Goal: Information Seeking & Learning: Learn about a topic

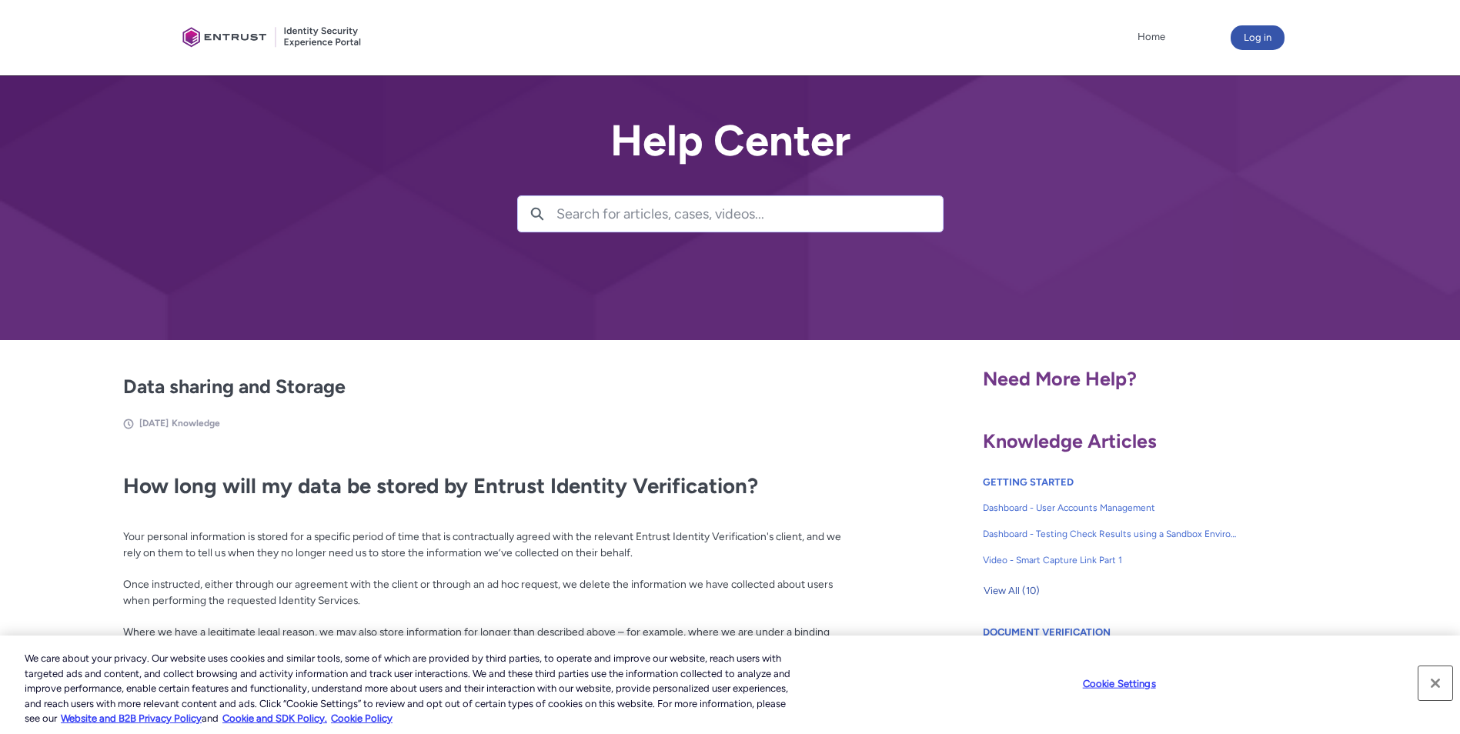
click at [1440, 685] on button "Close" at bounding box center [1435, 683] width 34 height 34
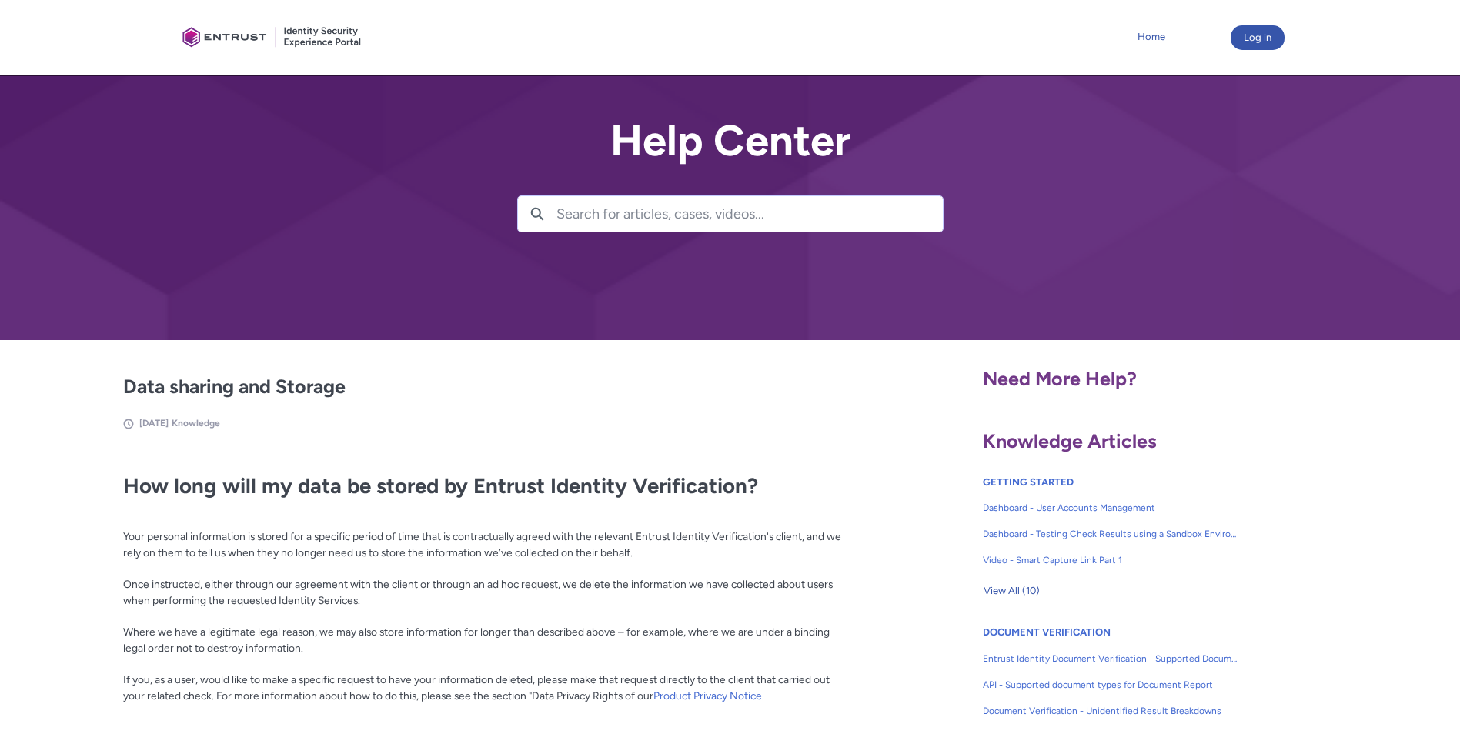
click at [1160, 35] on link "Home" at bounding box center [1150, 36] width 35 height 23
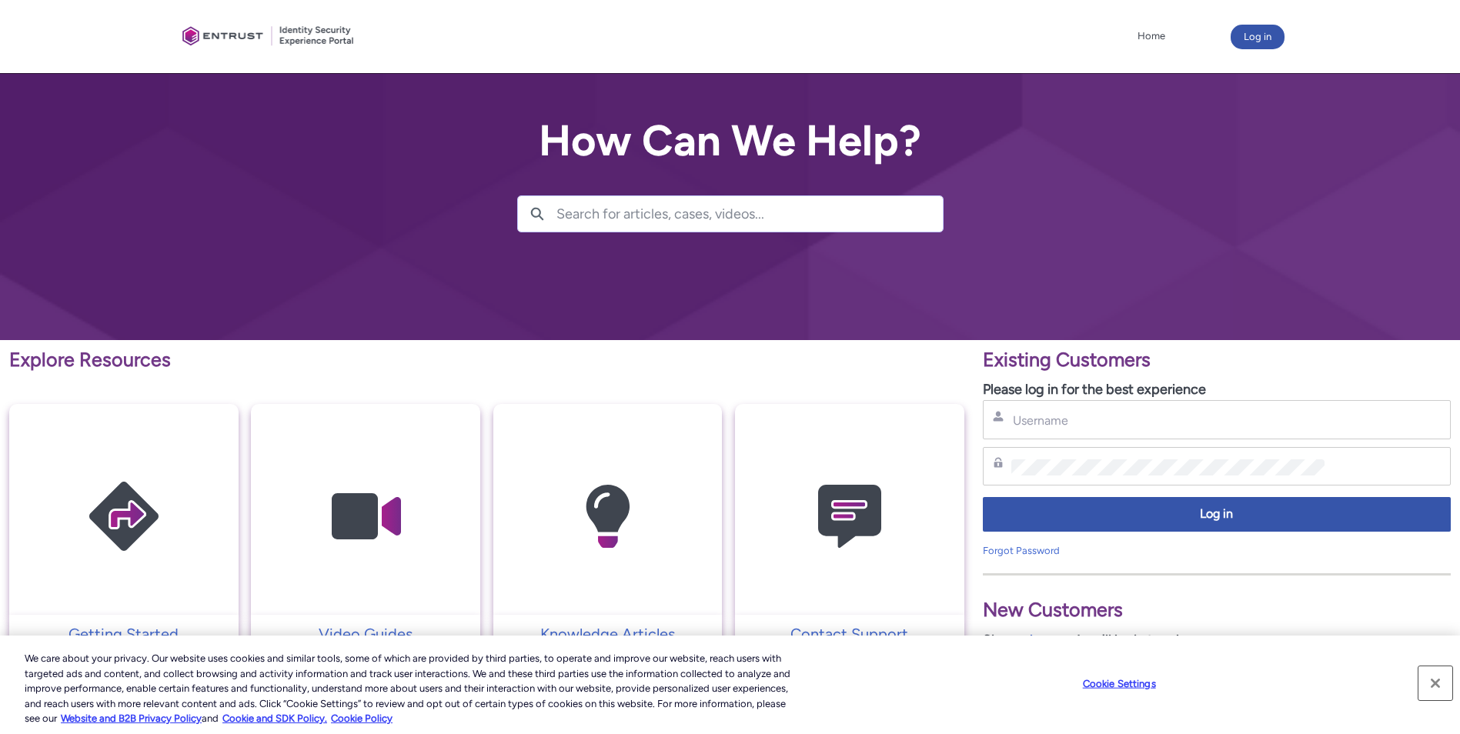
click at [1439, 679] on button "Close" at bounding box center [1435, 683] width 34 height 34
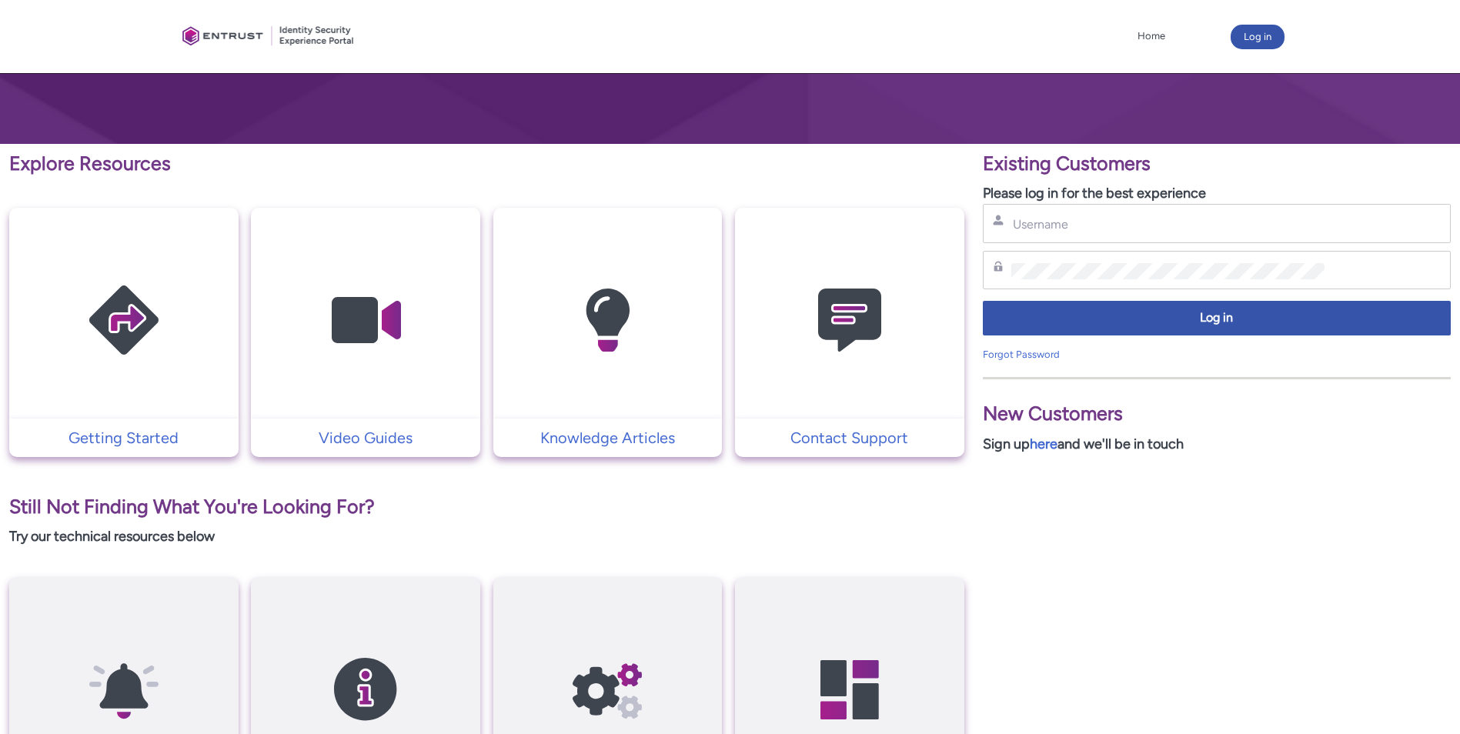
scroll to position [195, 0]
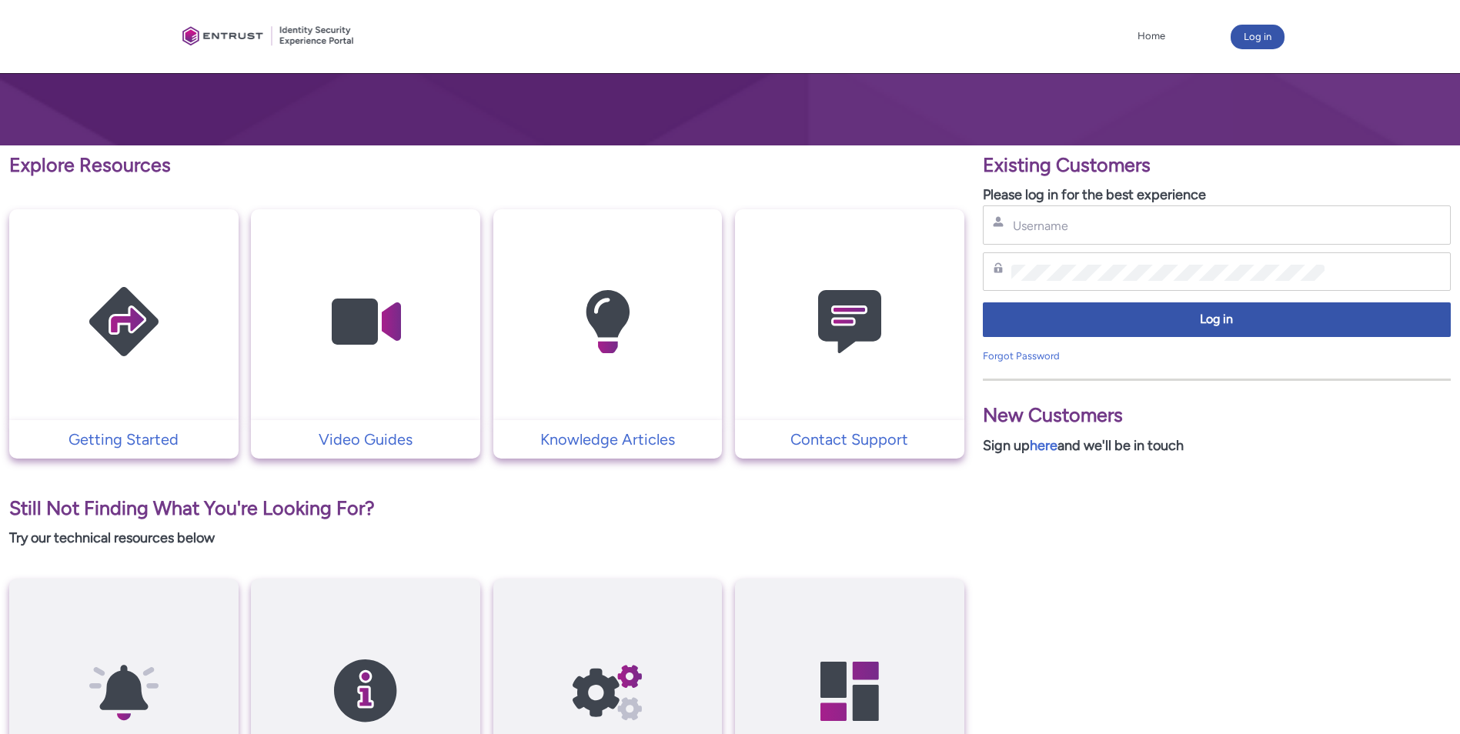
click at [138, 300] on img at bounding box center [124, 321] width 146 height 165
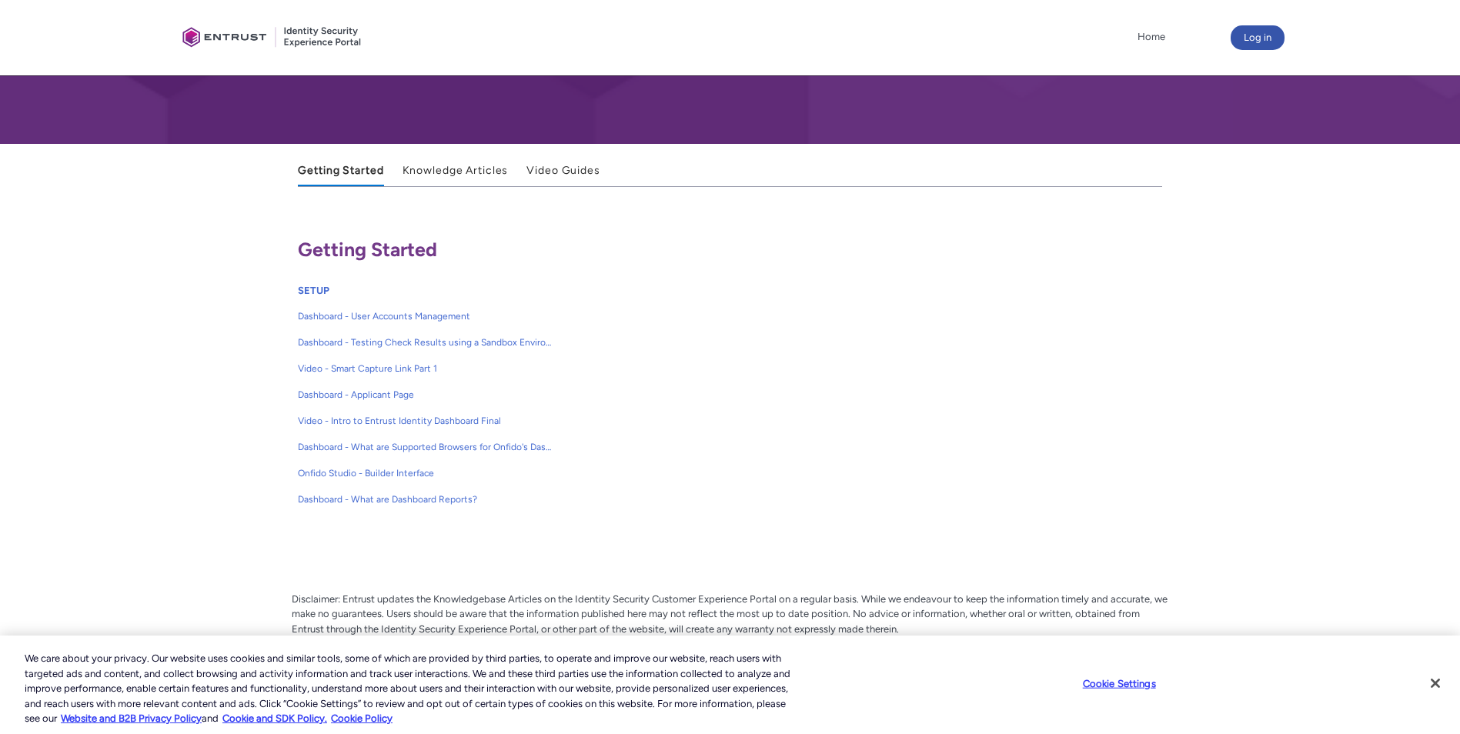
scroll to position [236, 0]
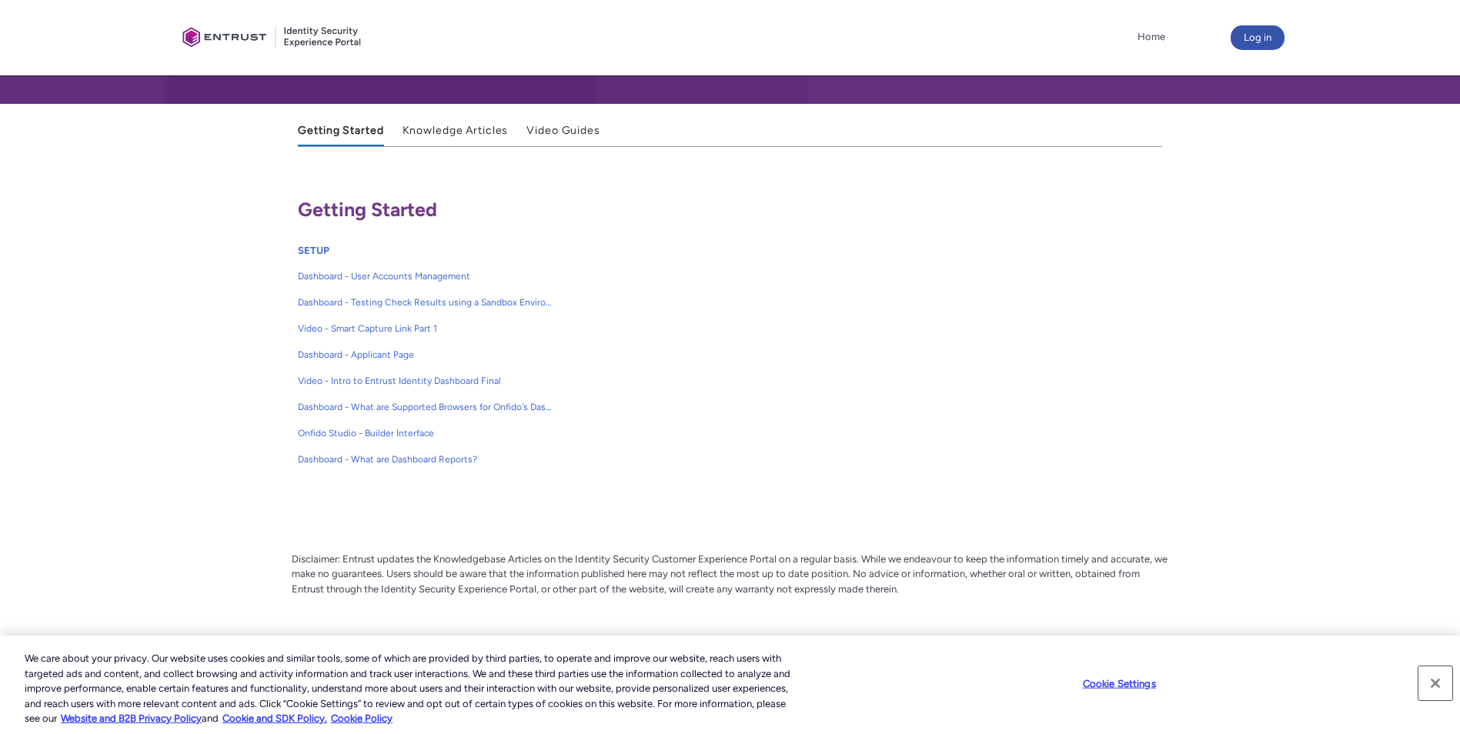
click at [1430, 679] on button "Close" at bounding box center [1435, 683] width 34 height 34
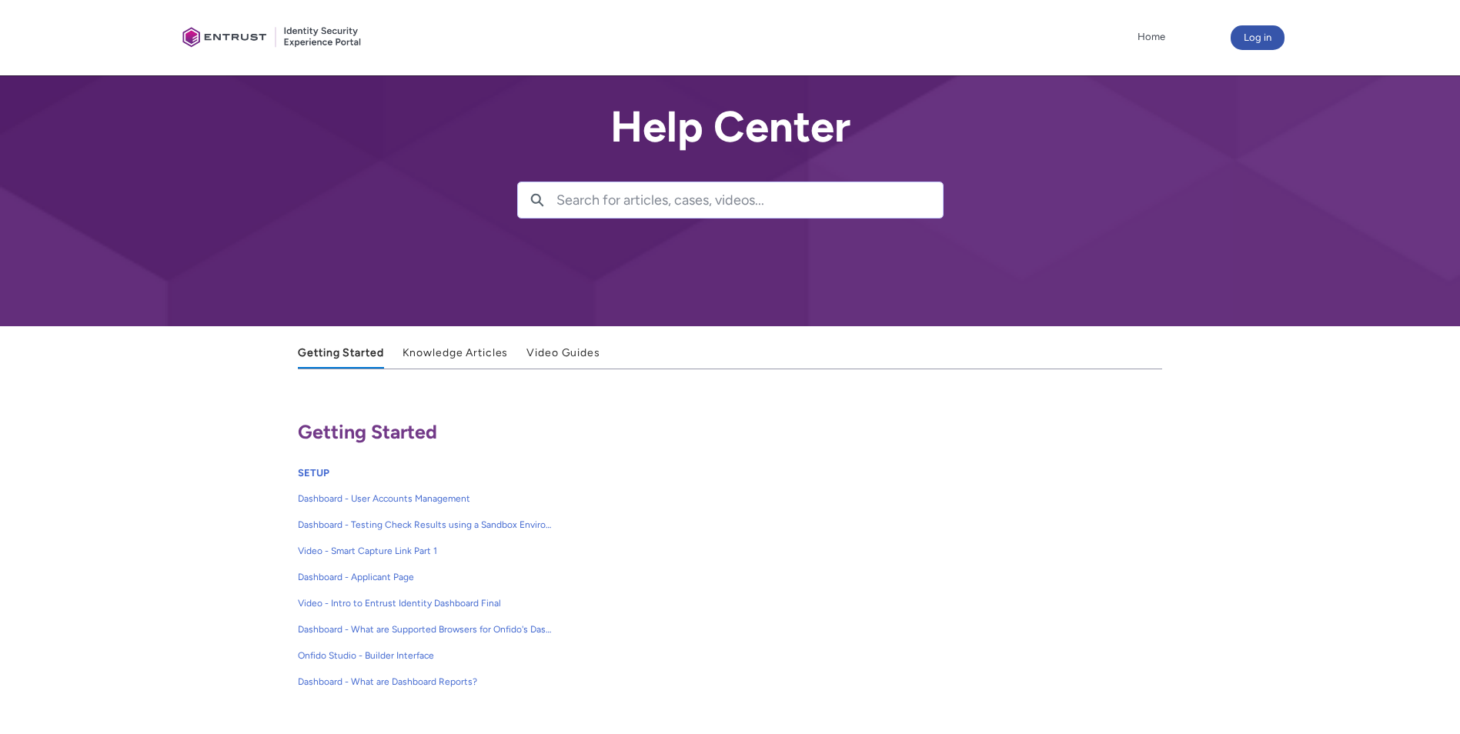
scroll to position [0, 0]
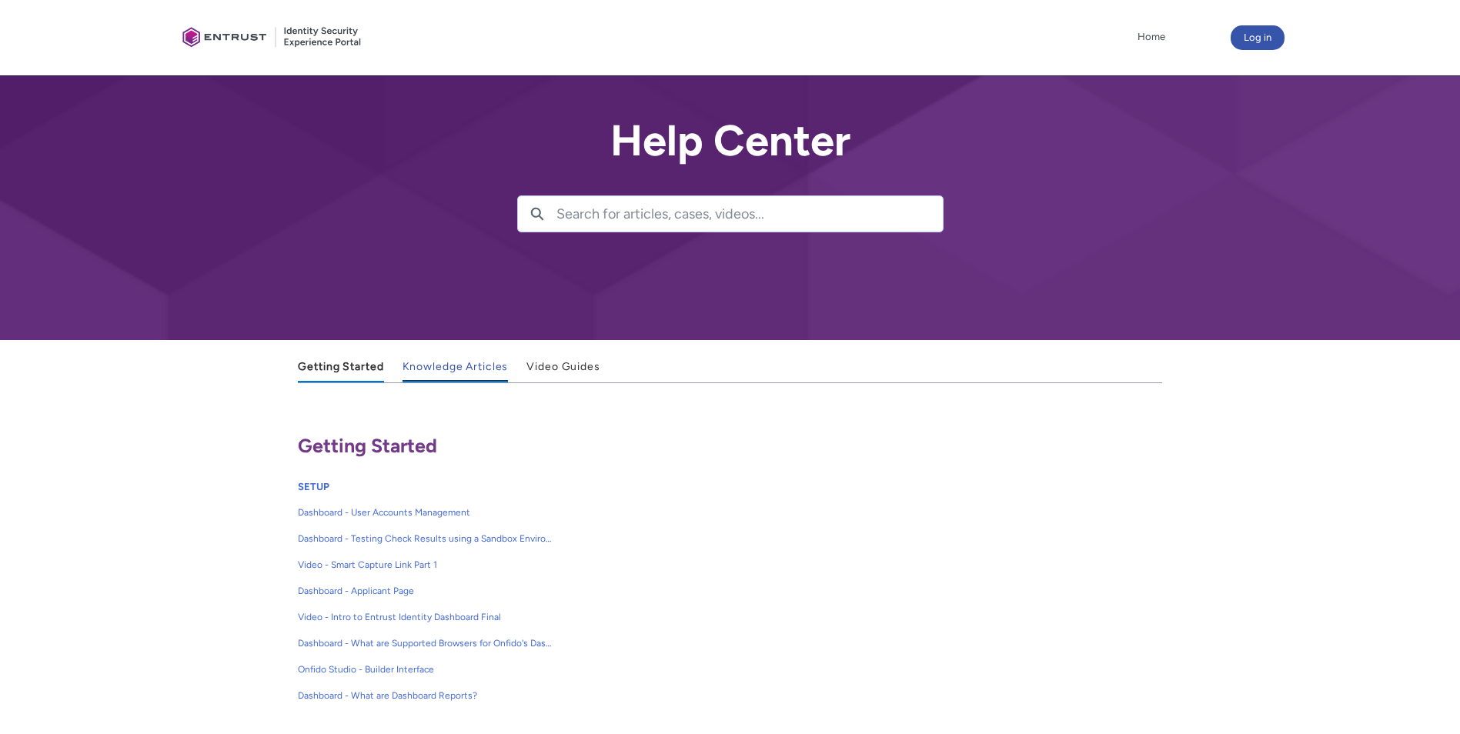
click at [451, 358] on link "Knowledge Articles" at bounding box center [455, 367] width 106 height 30
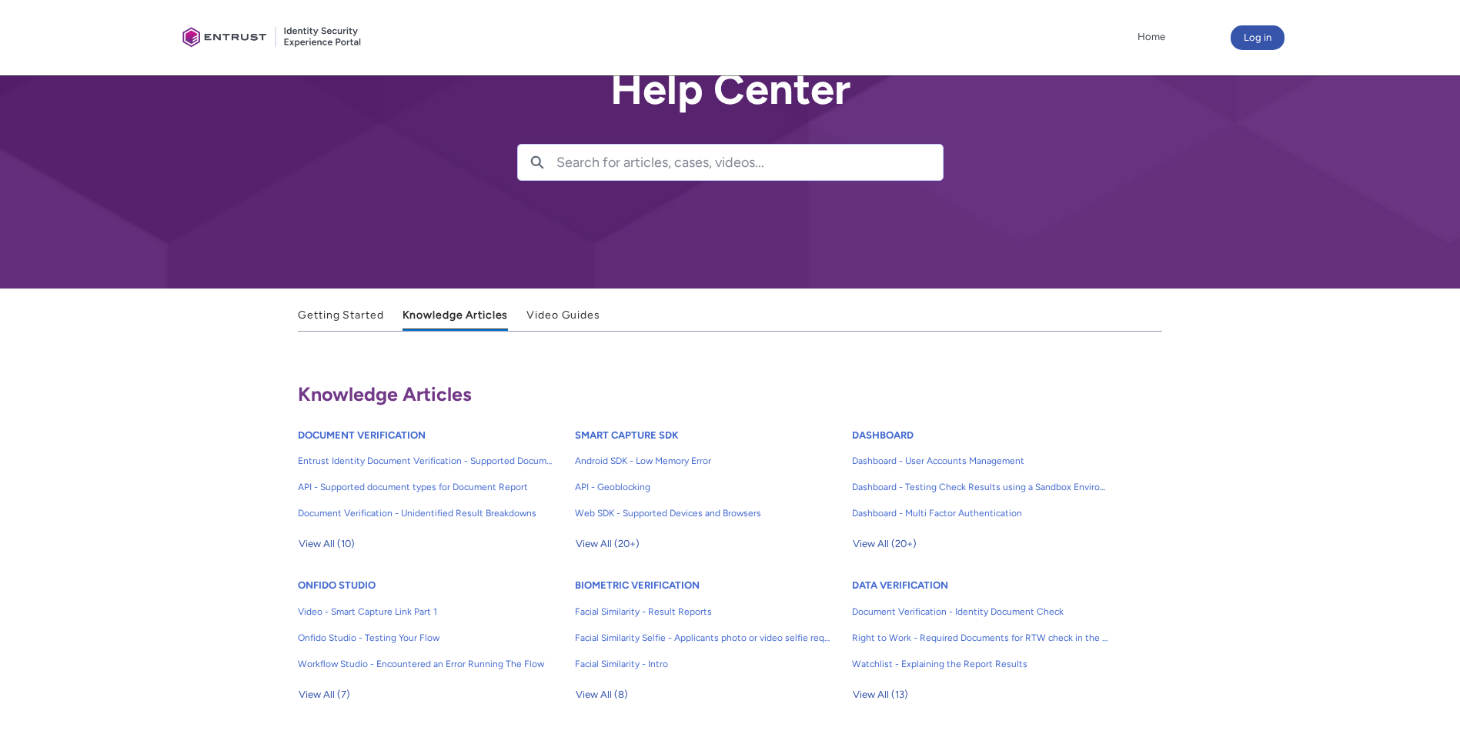
scroll to position [77, 0]
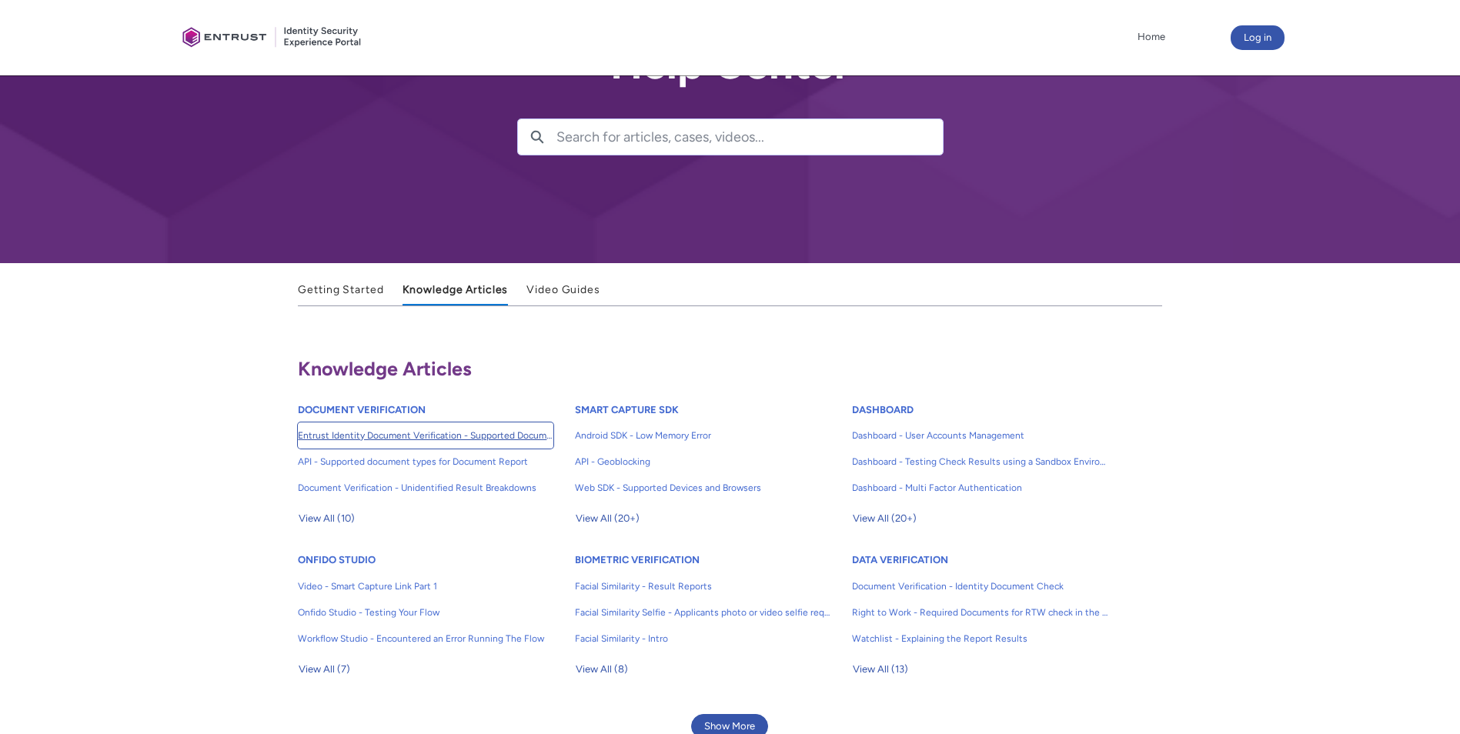
click at [495, 436] on span "Entrust Identity Document Verification - Supported Document type and size" at bounding box center [425, 436] width 255 height 14
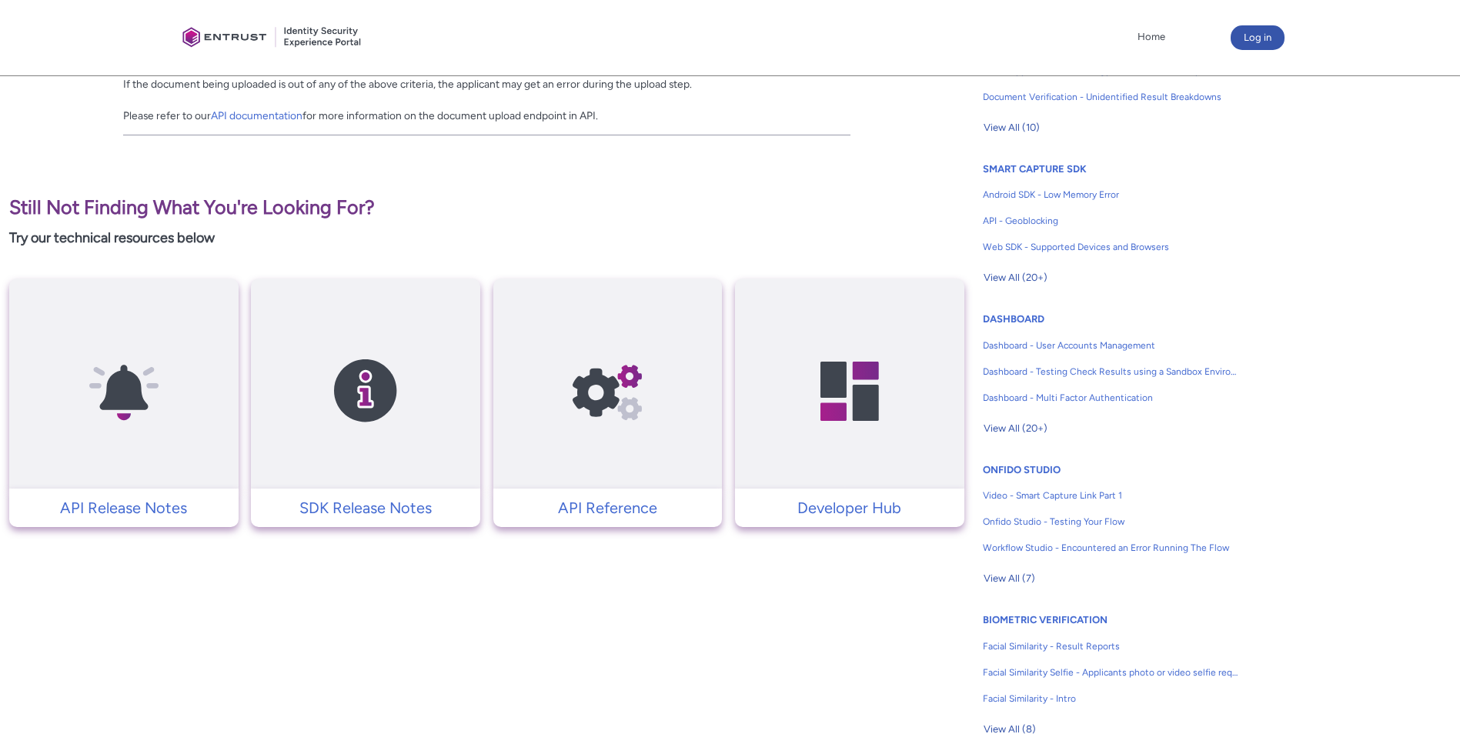
scroll to position [616, 0]
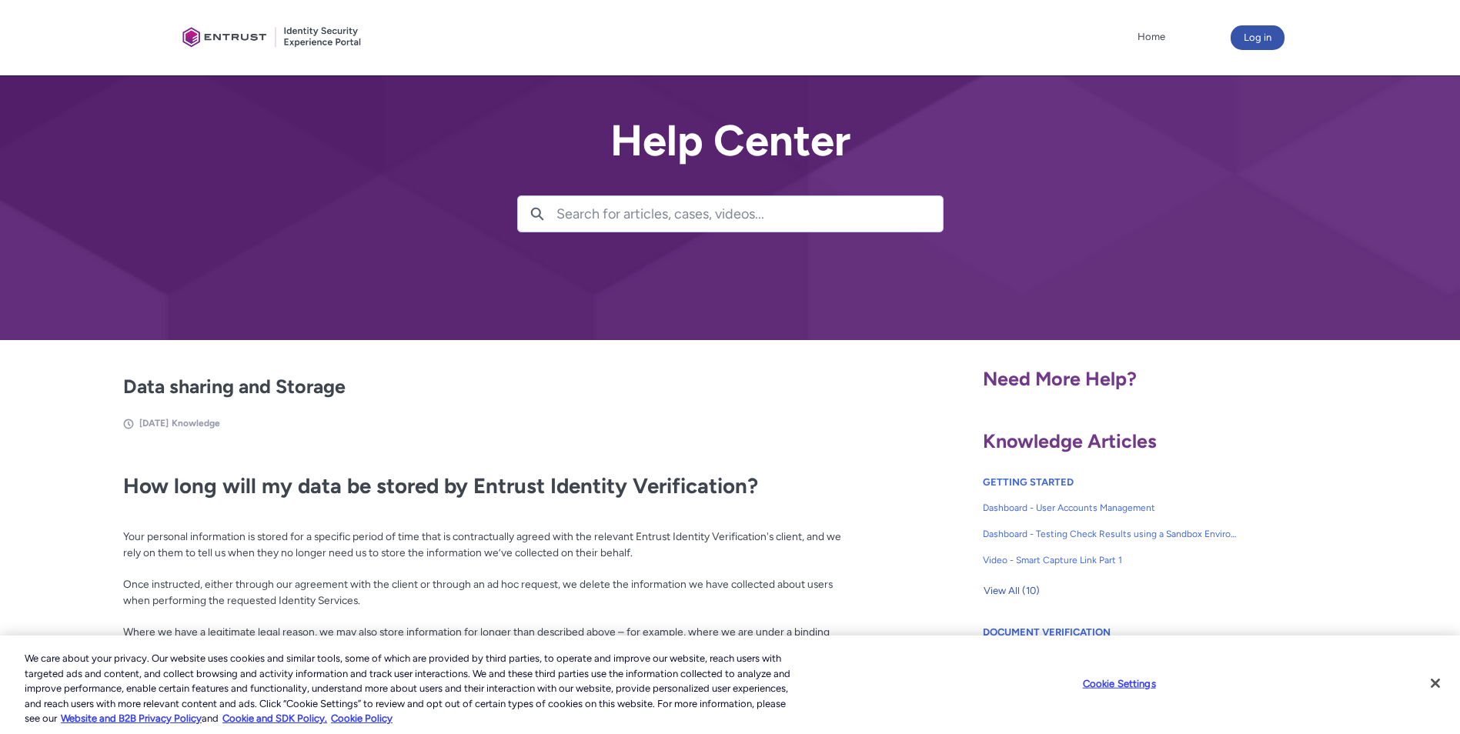
click at [1077, 378] on span "Need More Help?" at bounding box center [1060, 378] width 154 height 23
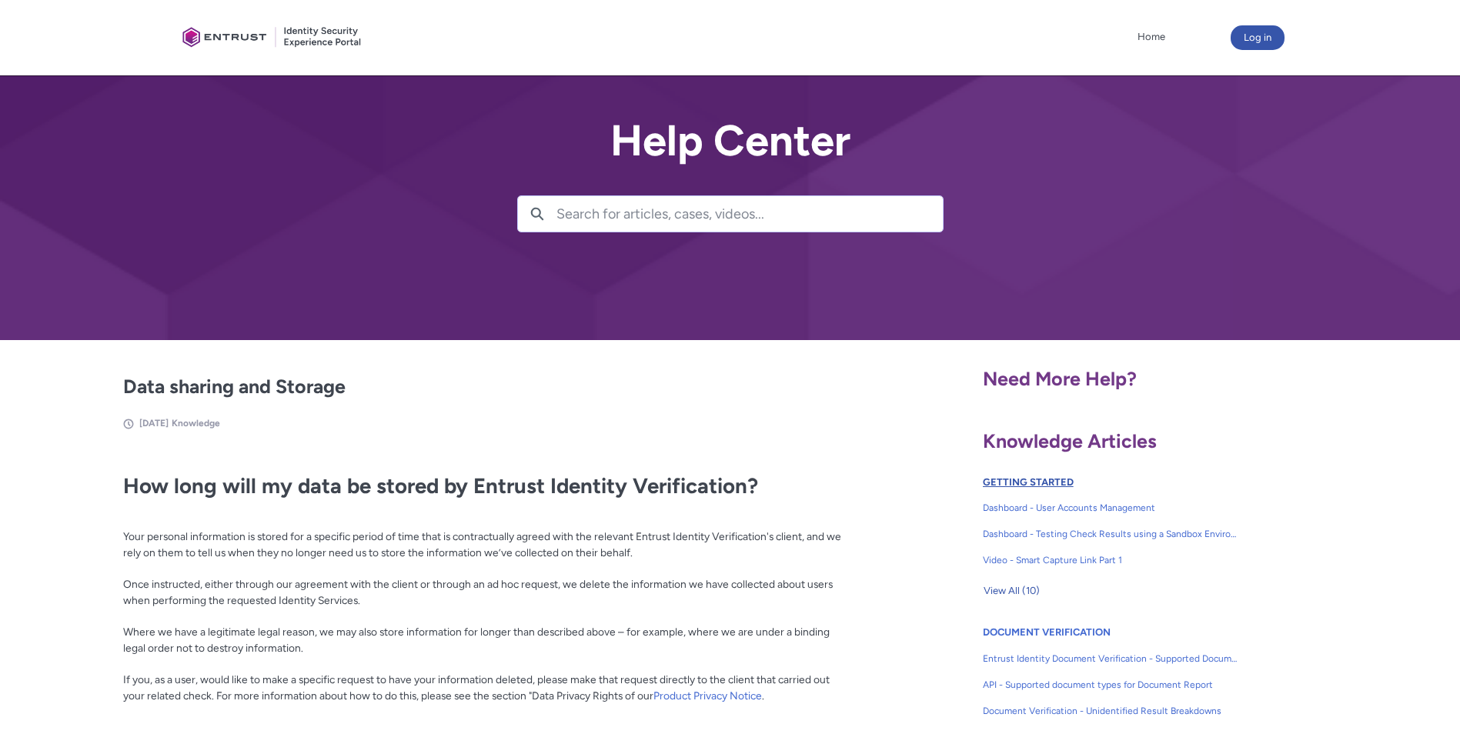
click at [1026, 480] on link "GETTING STARTED" at bounding box center [1028, 482] width 91 height 12
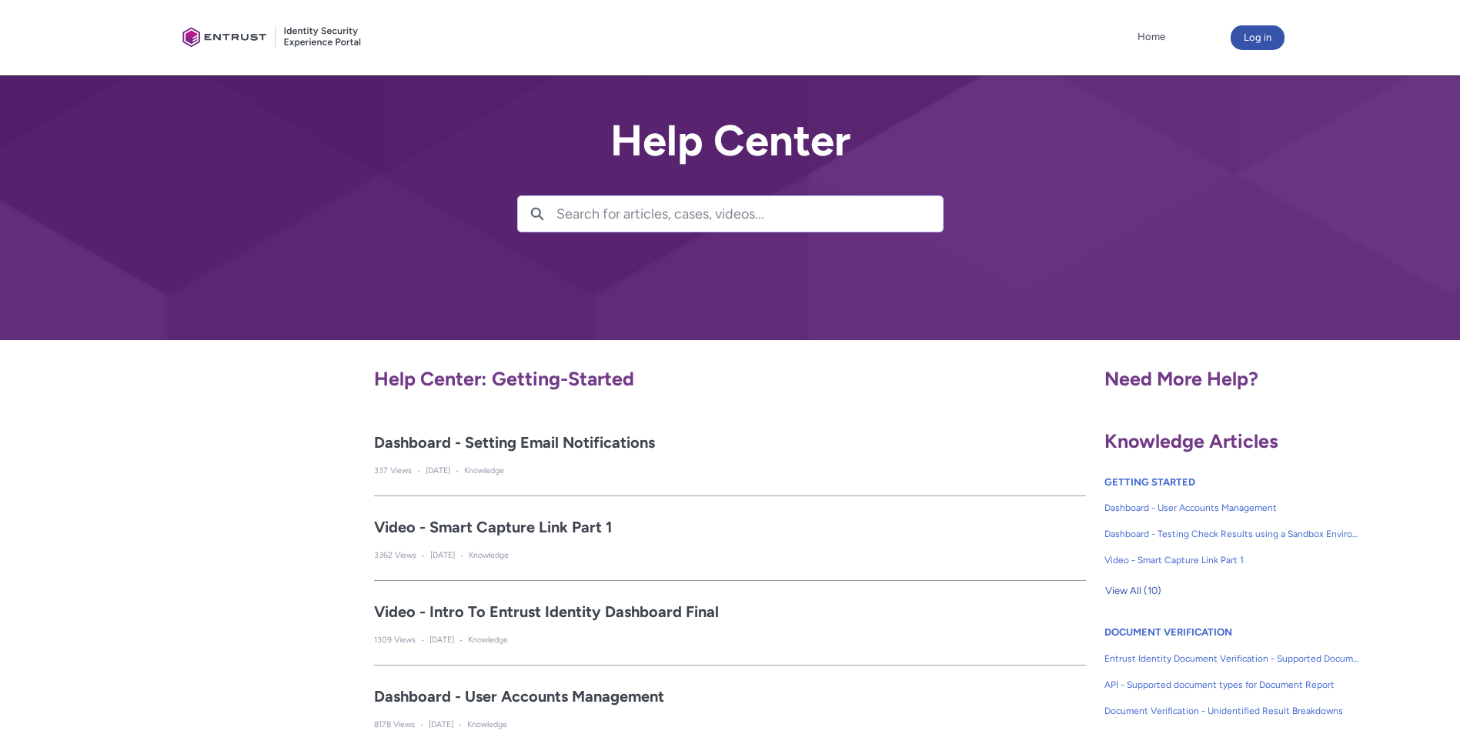
click at [707, 216] on input "Search for articles, cases, videos..." at bounding box center [749, 213] width 386 height 35
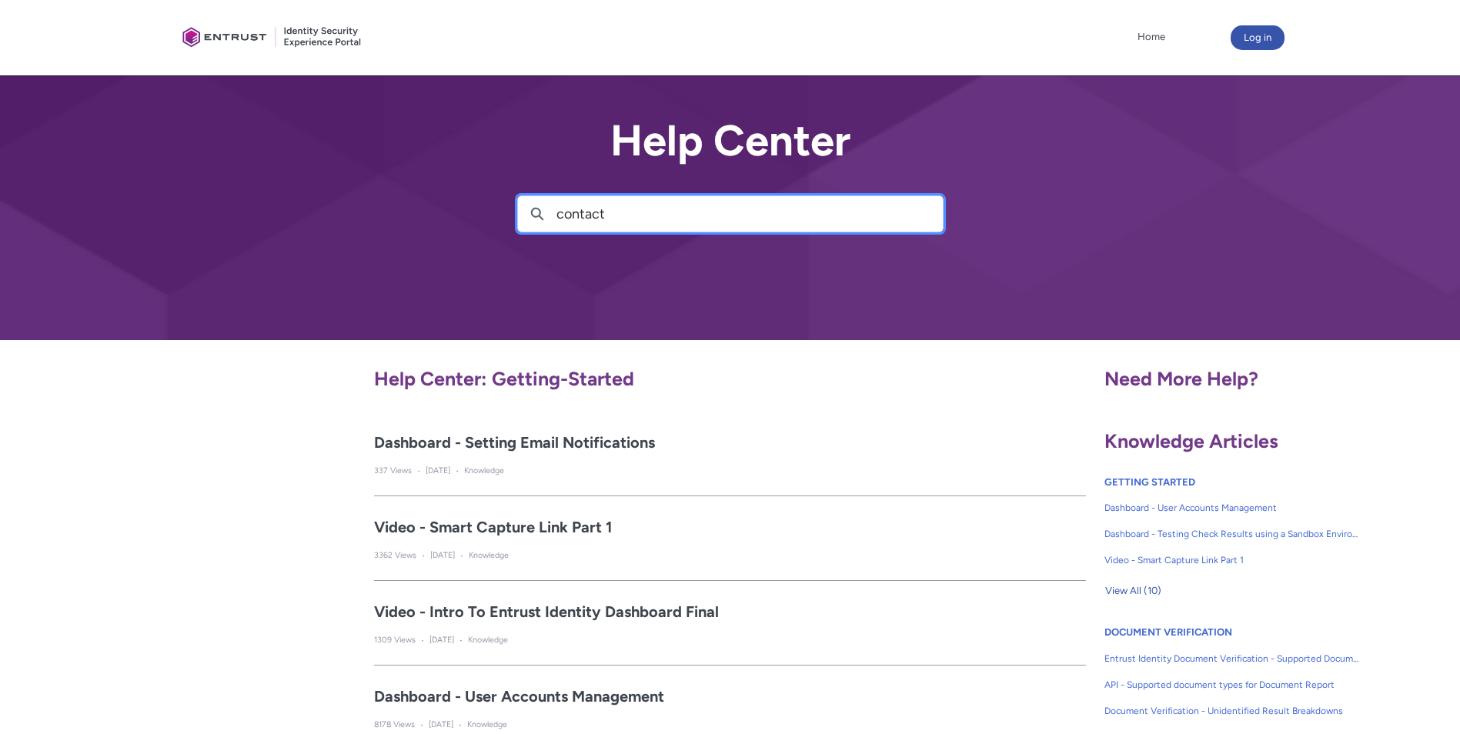
type input "contact"
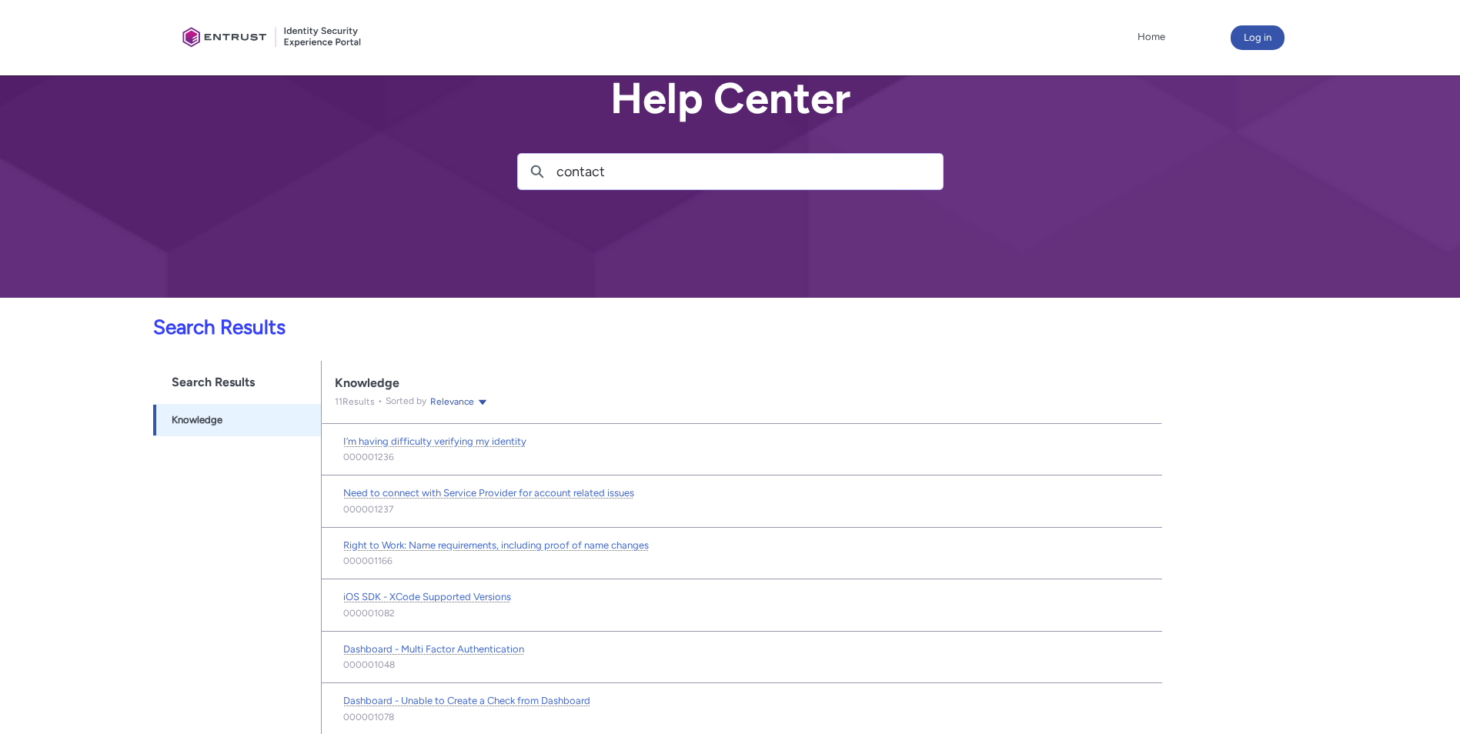
scroll to position [154, 0]
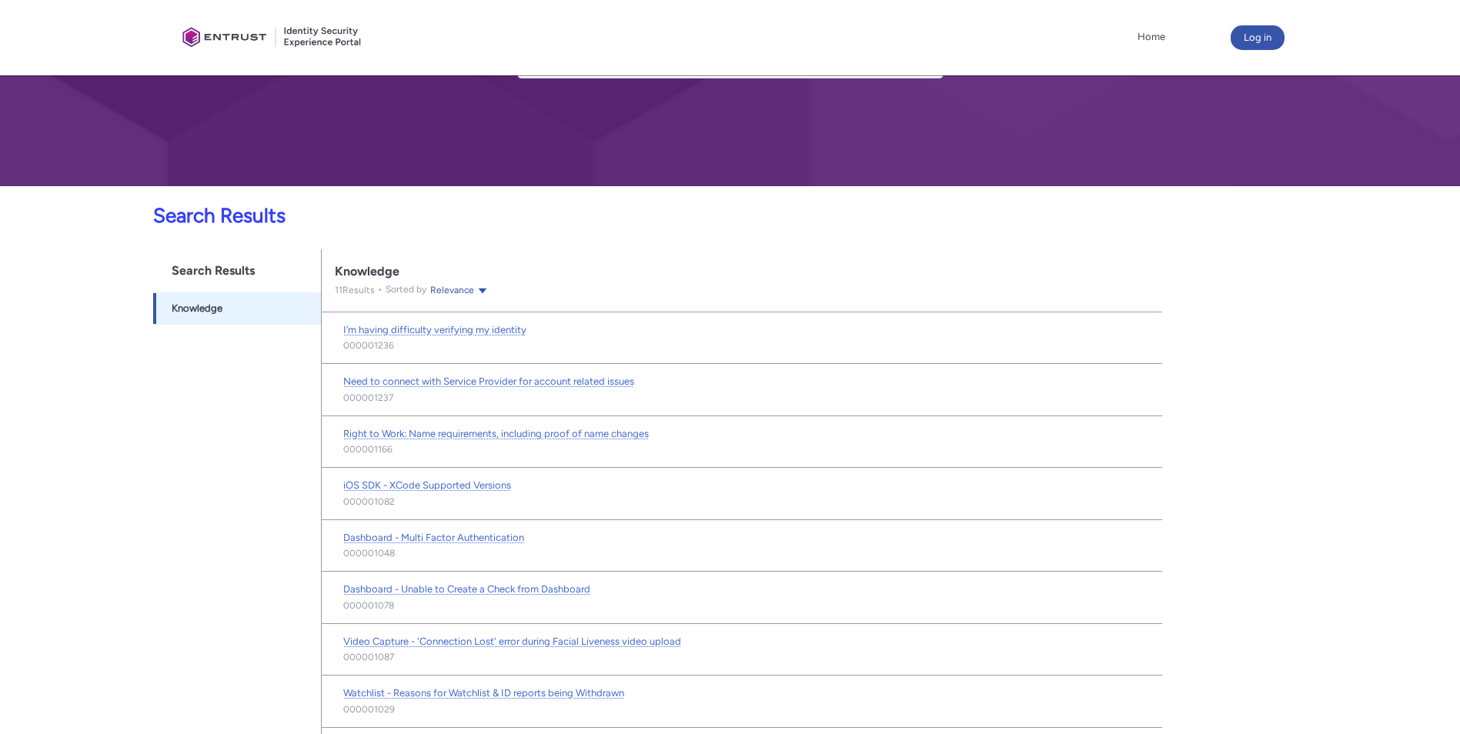
click at [195, 482] on div "Search Results Searchable objects from navigation bar Knowledge -1" at bounding box center [237, 572] width 169 height 647
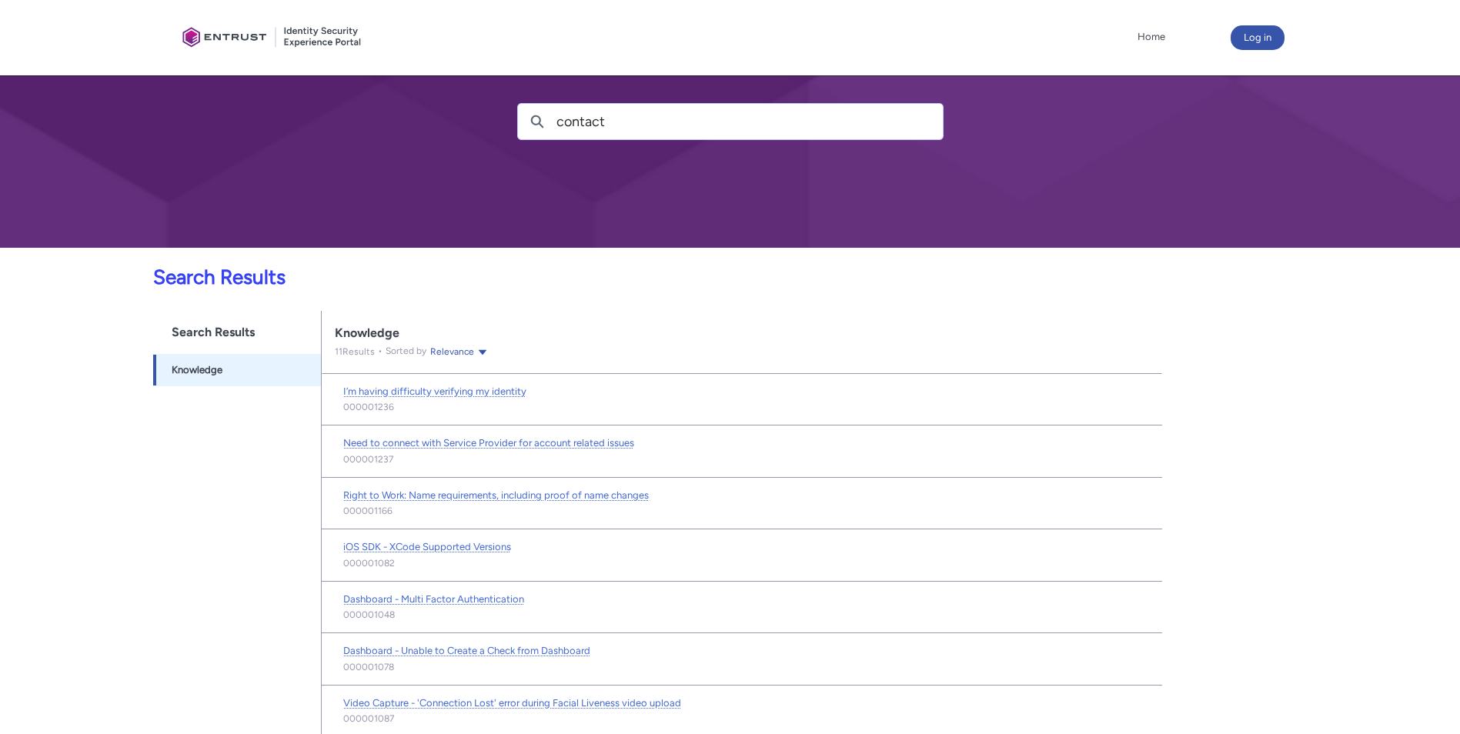
scroll to position [0, 0]
